Goal: Find specific page/section: Find specific page/section

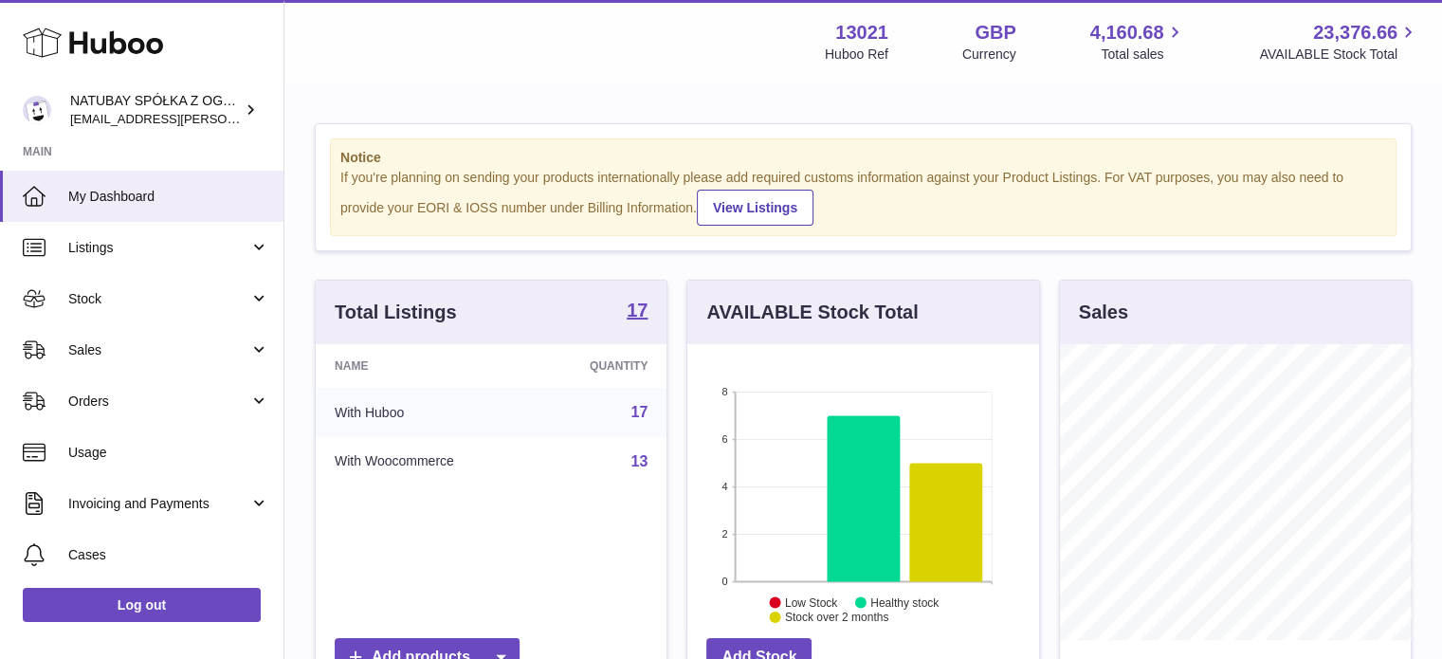
scroll to position [296, 352]
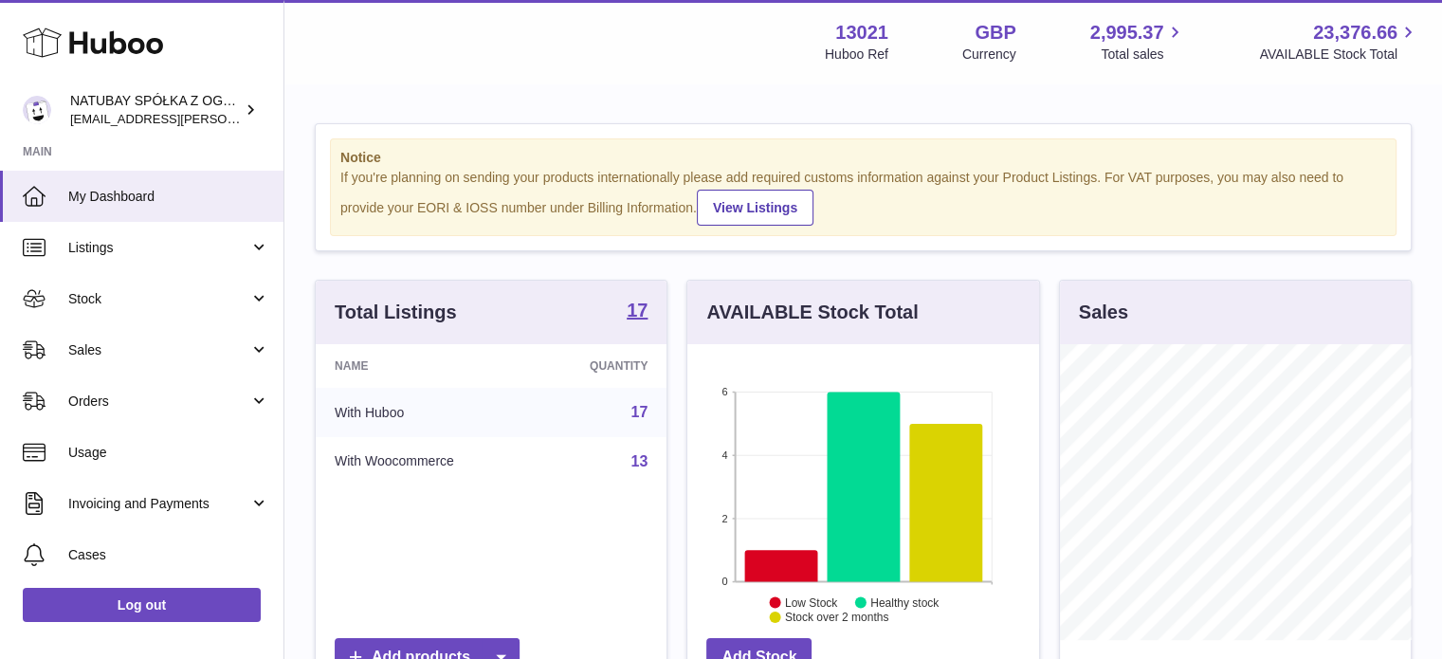
scroll to position [296, 352]
click at [791, 558] on icon at bounding box center [781, 565] width 73 height 31
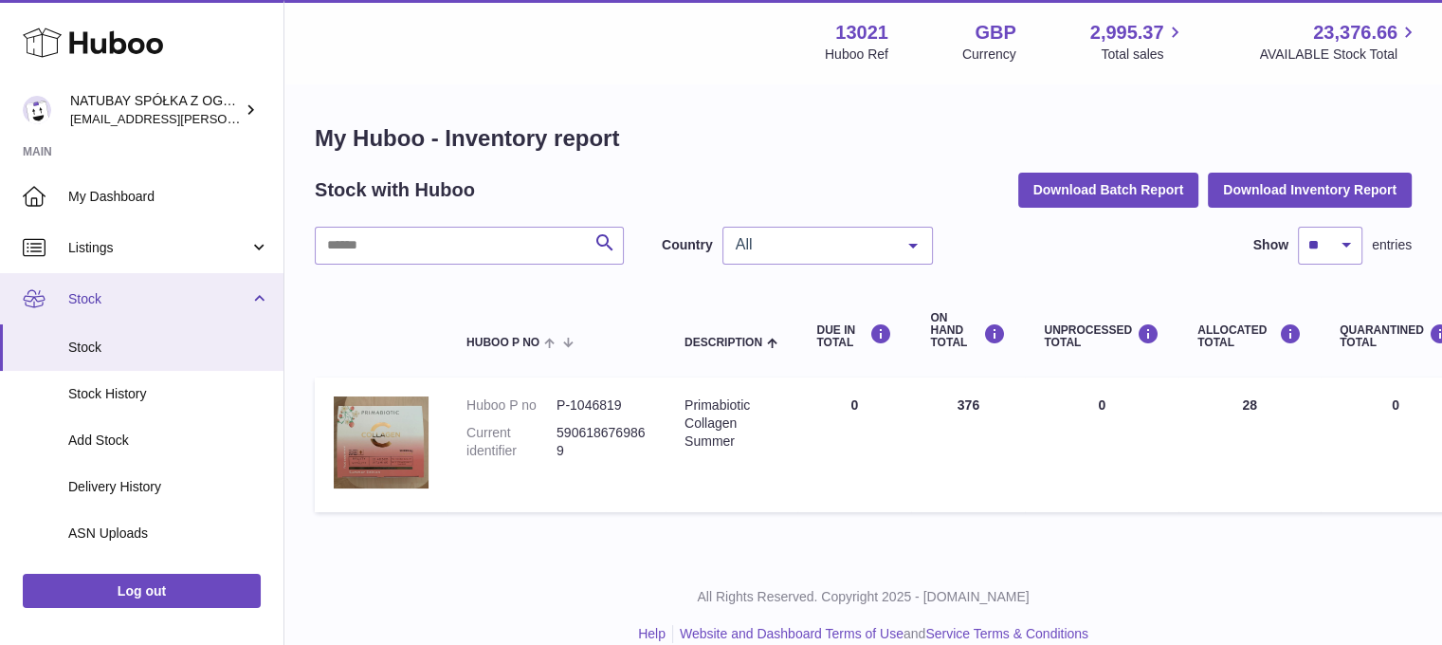
click at [167, 290] on span "Stock" at bounding box center [158, 299] width 181 height 18
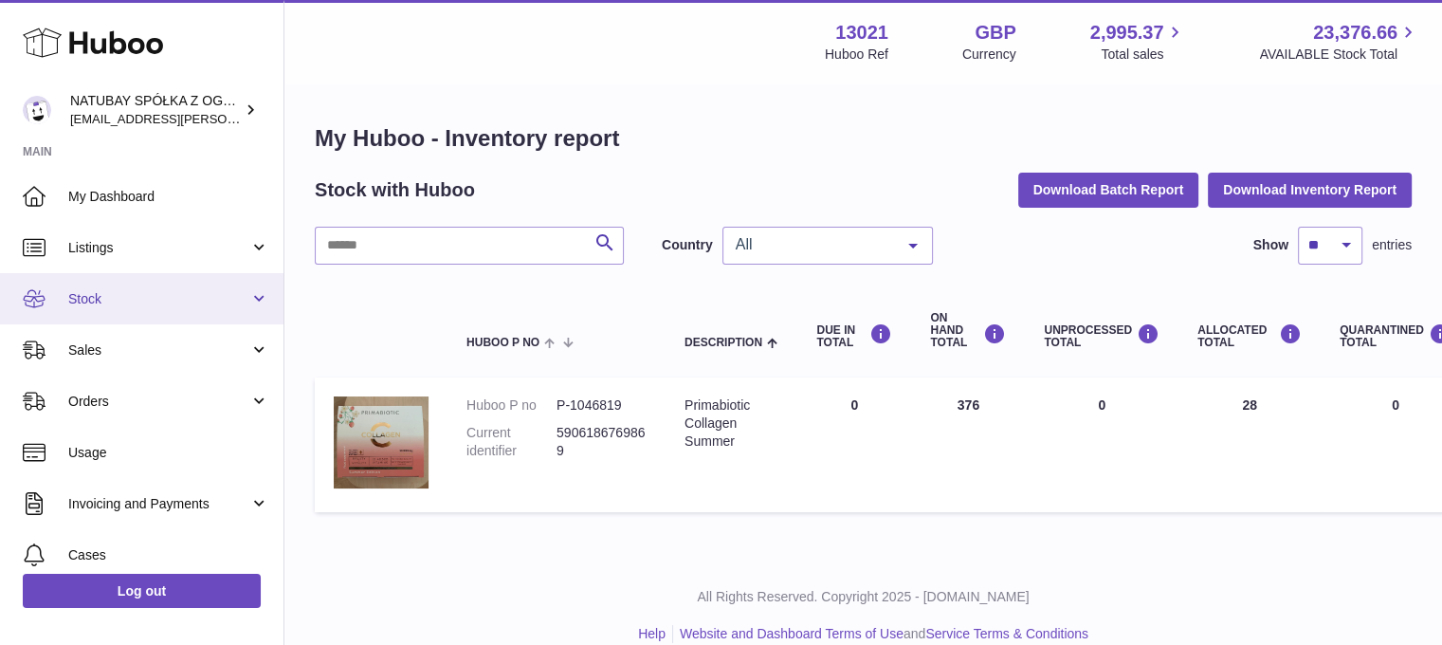
click at [167, 290] on span "Stock" at bounding box center [158, 299] width 181 height 18
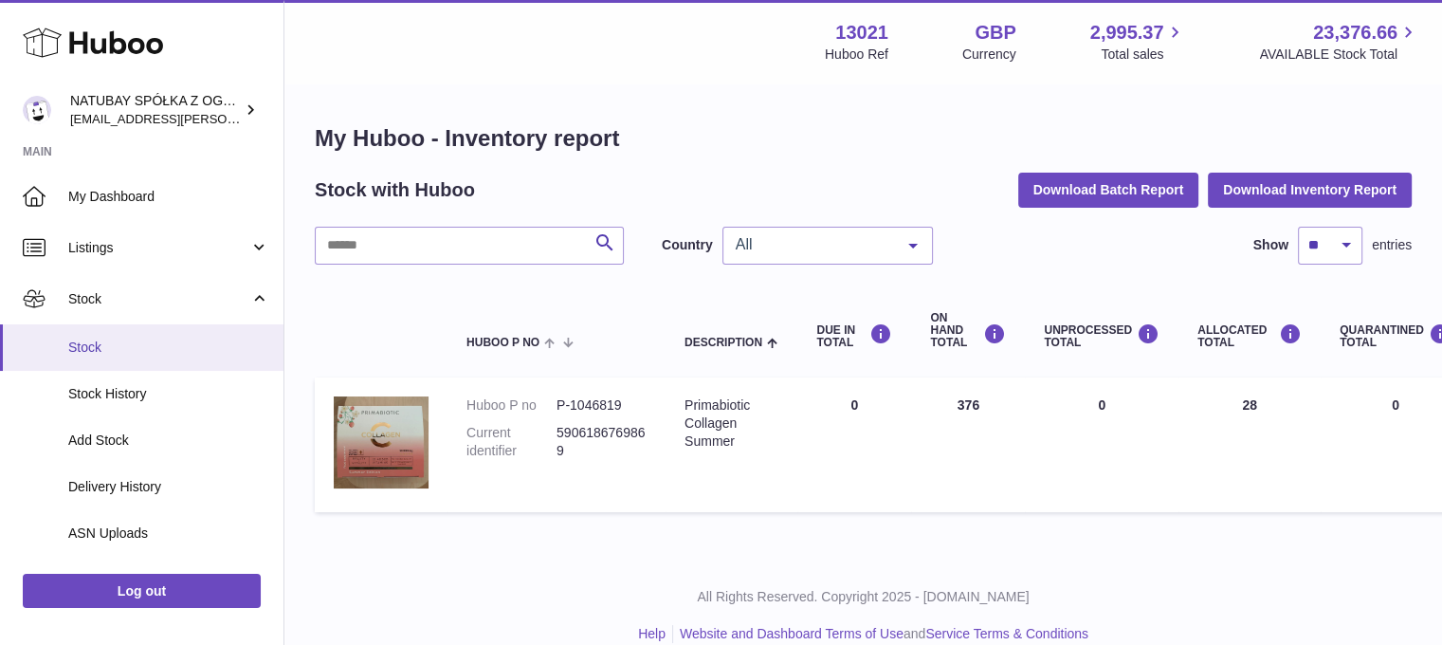
click at [148, 350] on span "Stock" at bounding box center [168, 347] width 201 height 18
